Goal: Information Seeking & Learning: Learn about a topic

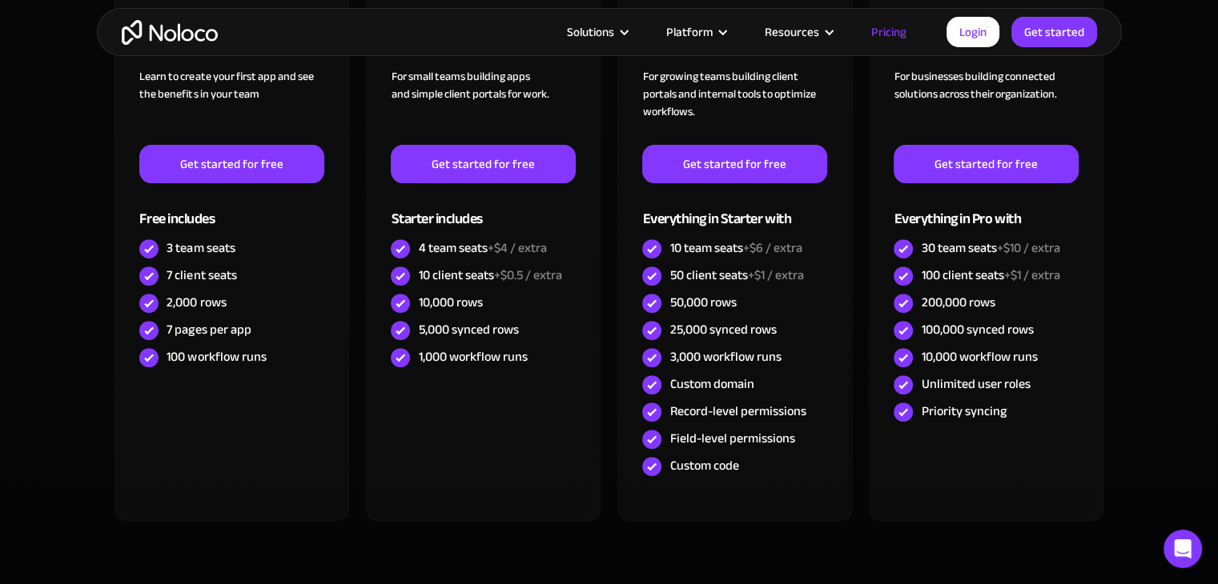
scroll to position [570, 0]
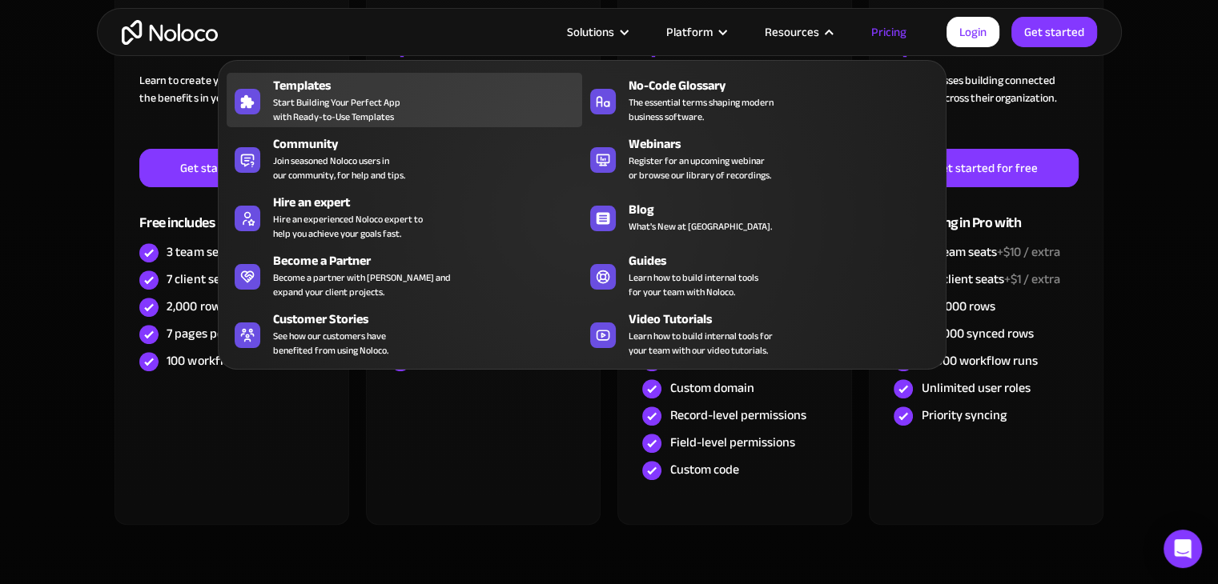
click at [335, 99] on span "Start Building Your Perfect App with Ready-to-Use Templates" at bounding box center [336, 109] width 127 height 29
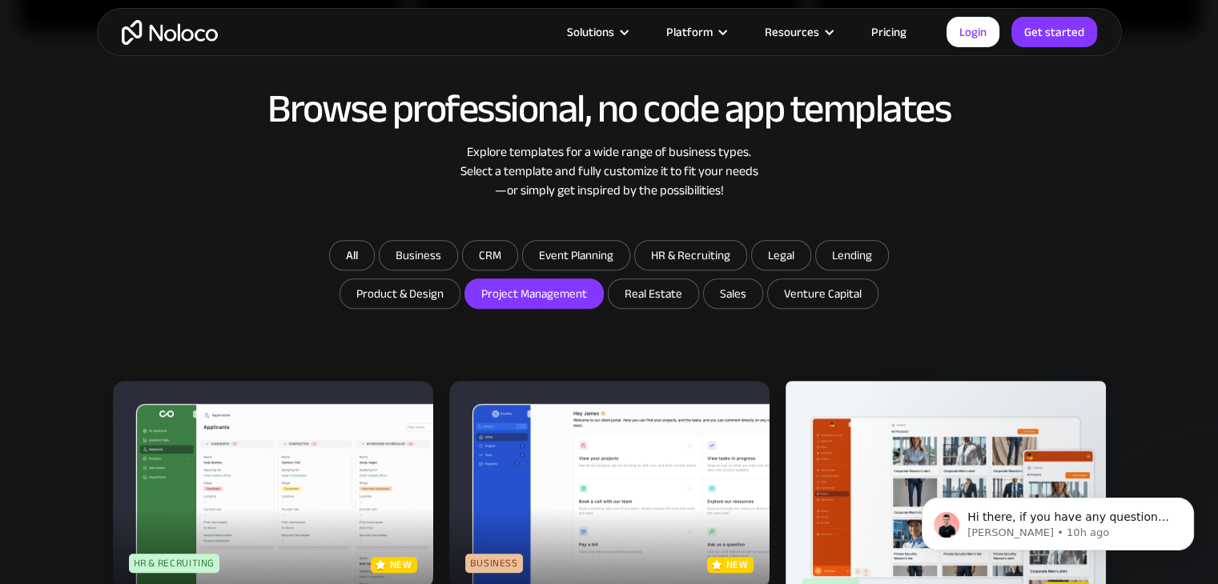
click at [588, 295] on input "Project Management" at bounding box center [534, 293] width 138 height 29
checkbox input "true"
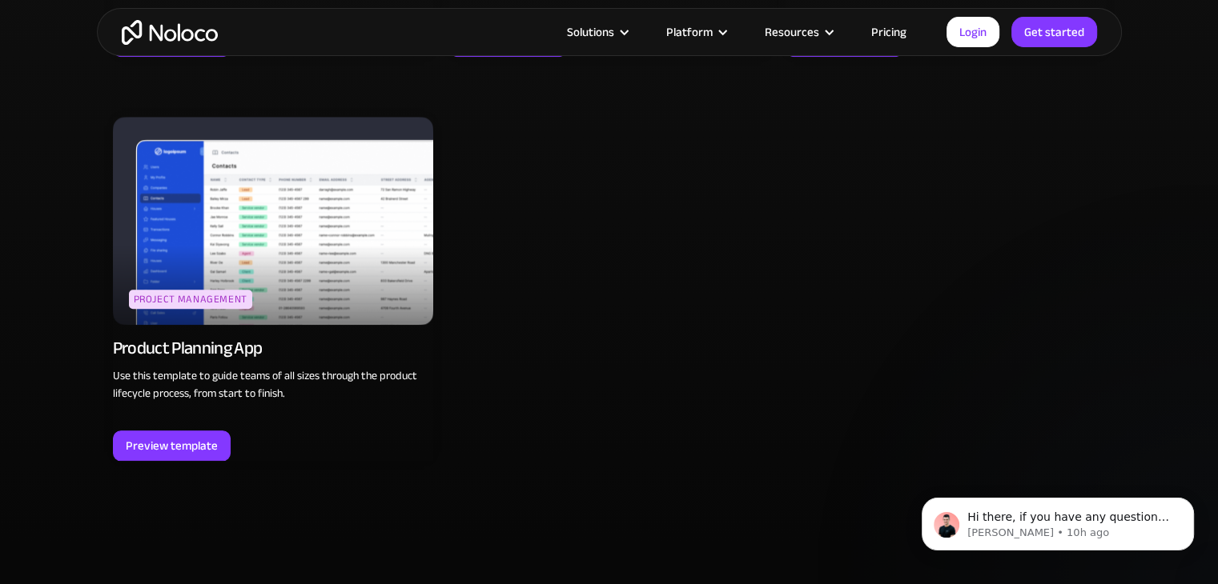
scroll to position [1521, 0]
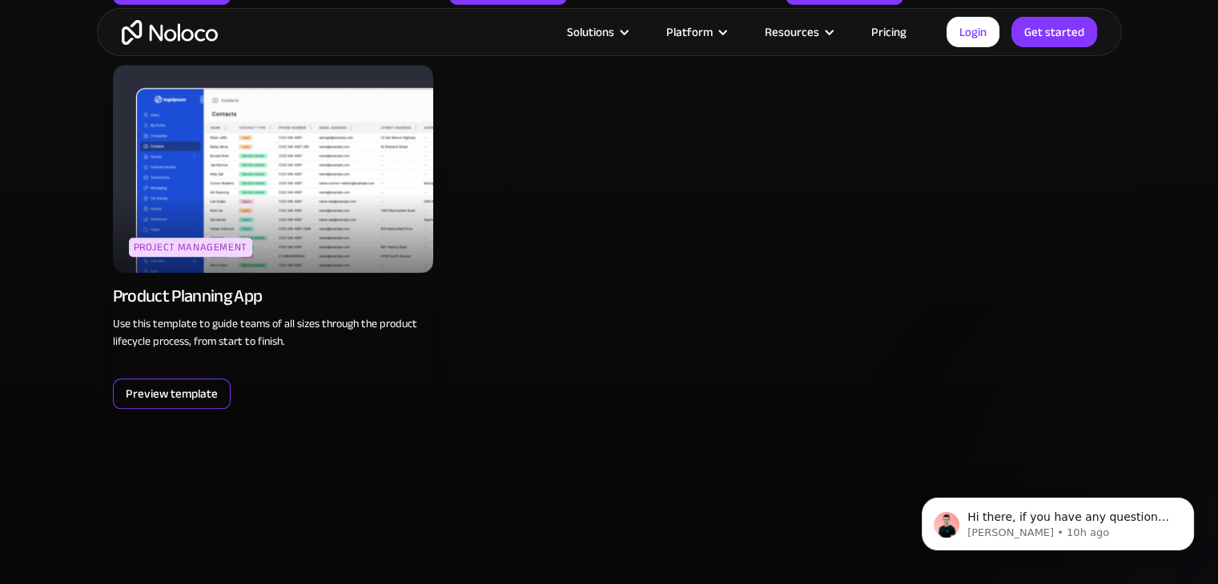
click at [192, 395] on div "Preview template" at bounding box center [172, 393] width 92 height 21
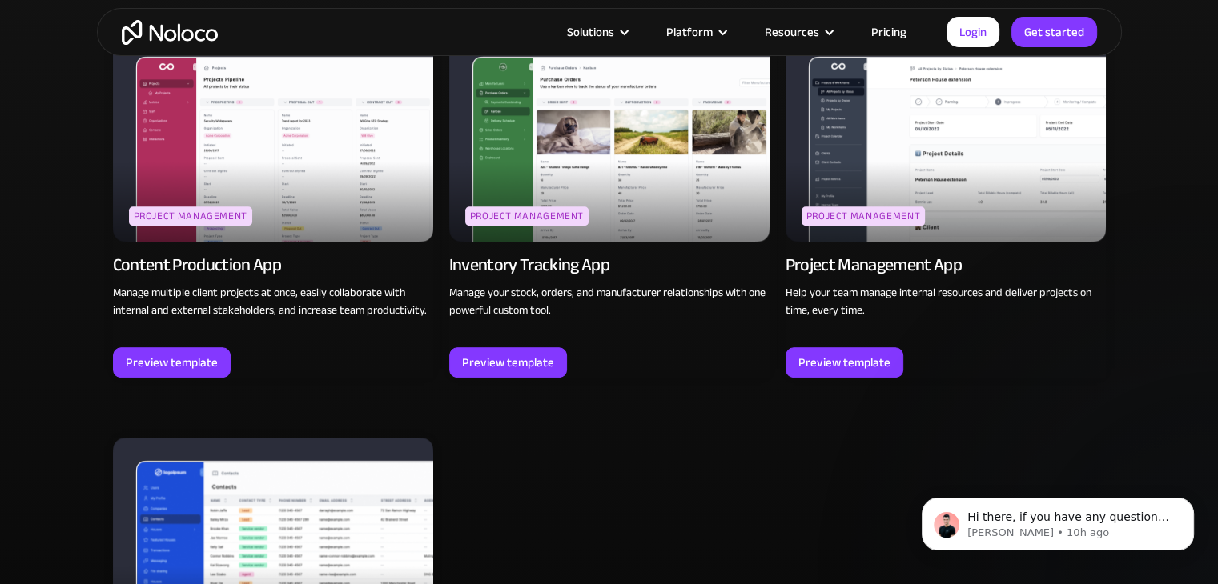
scroll to position [1121, 0]
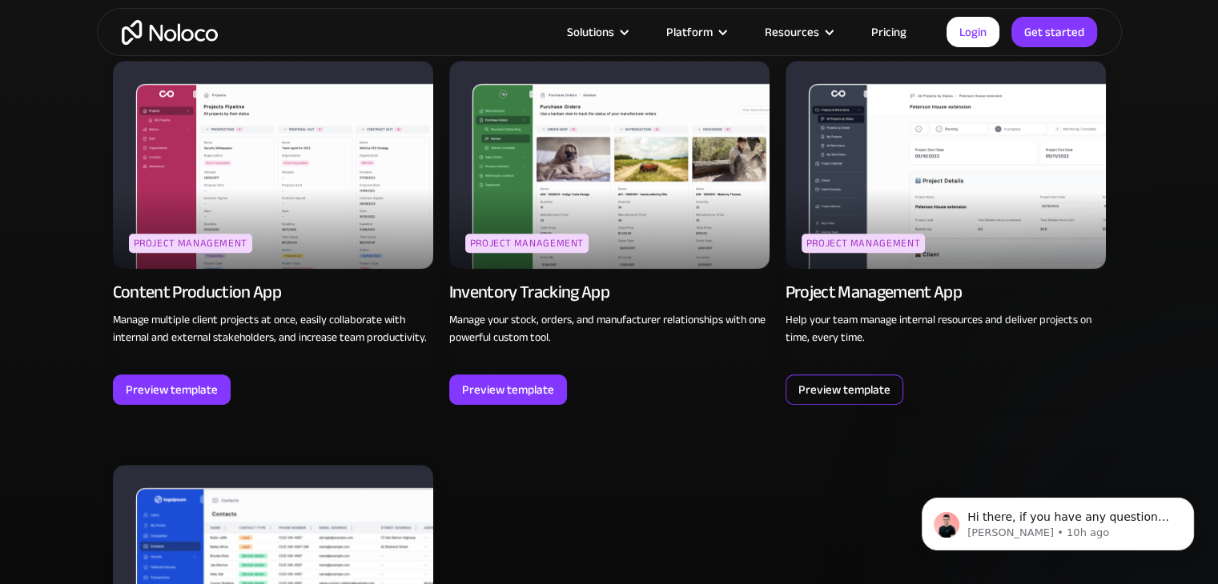
click at [846, 395] on div "Preview template" at bounding box center [844, 389] width 92 height 21
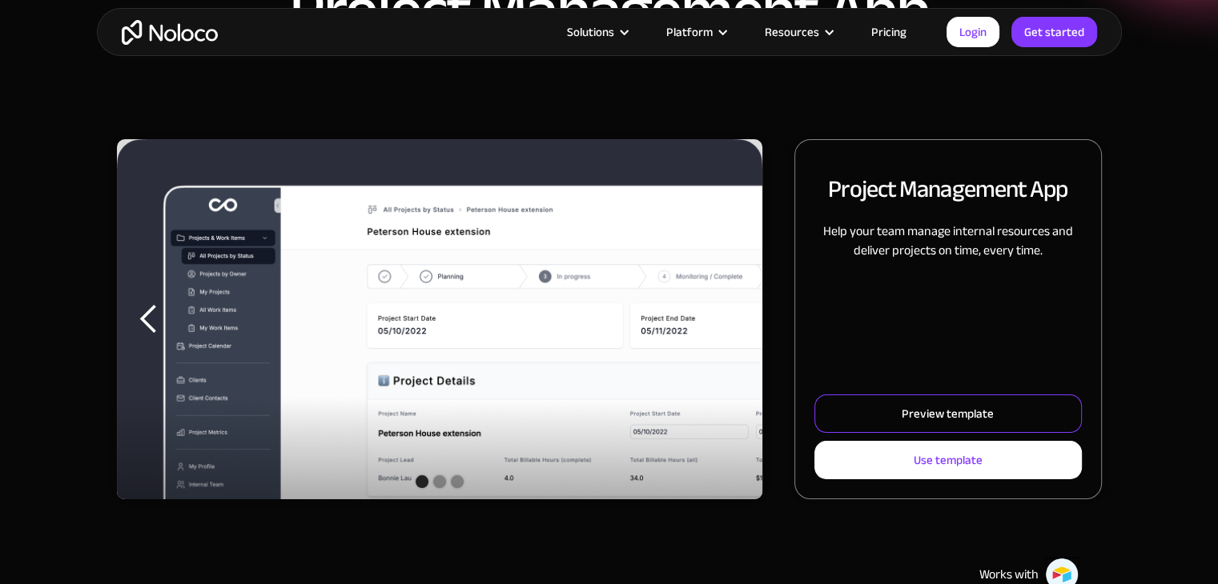
scroll to position [160, 0]
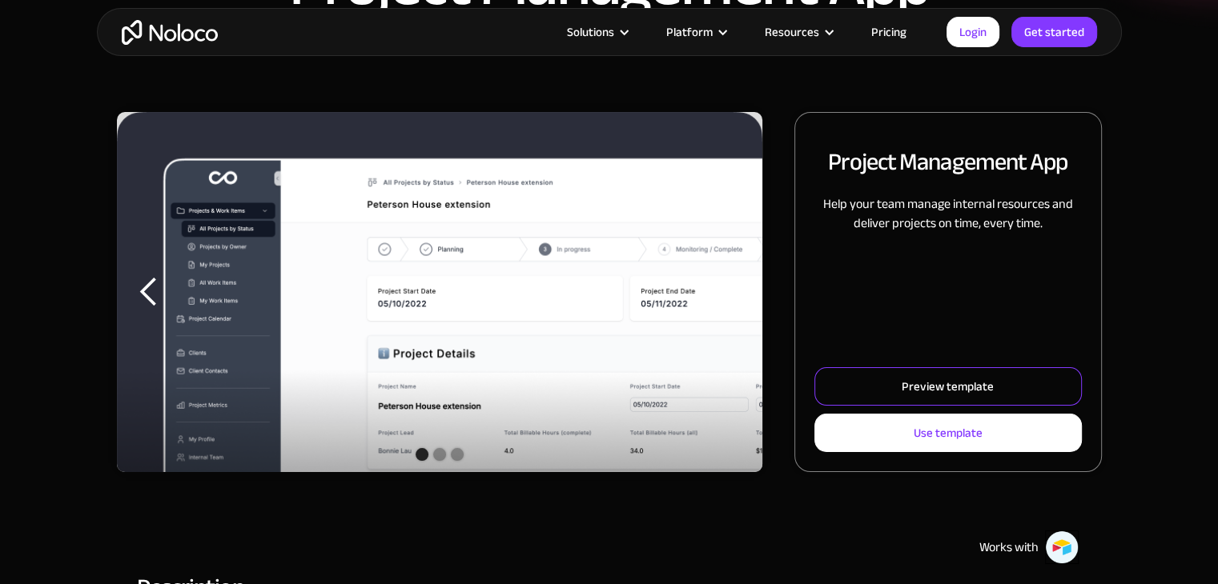
click at [946, 390] on div "Preview template" at bounding box center [947, 386] width 92 height 21
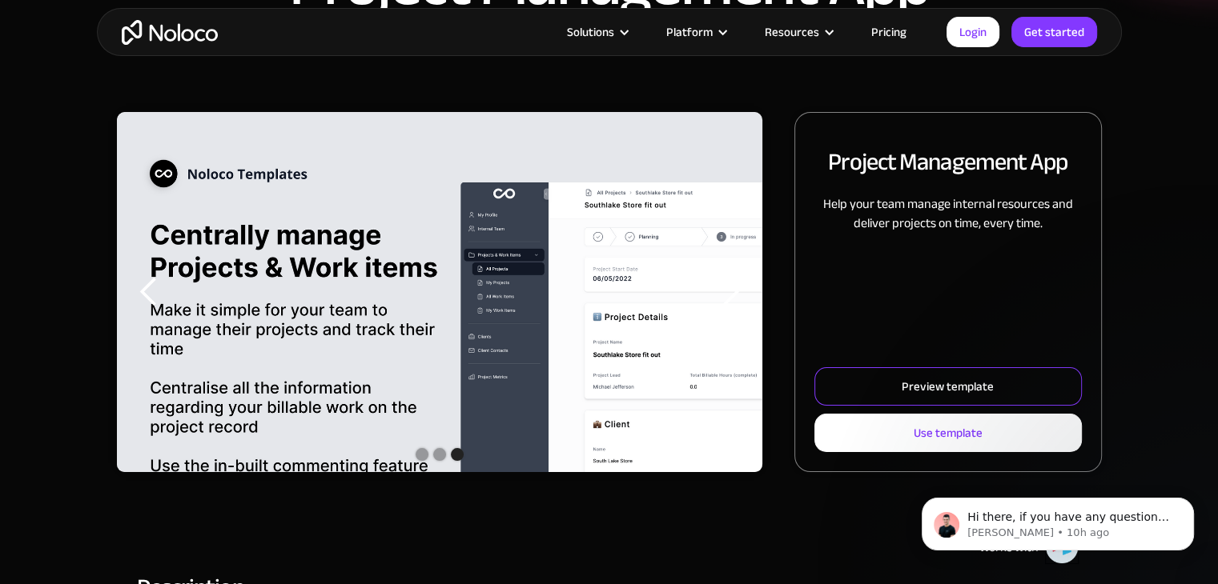
scroll to position [0, 0]
